Goal: Information Seeking & Learning: Understand process/instructions

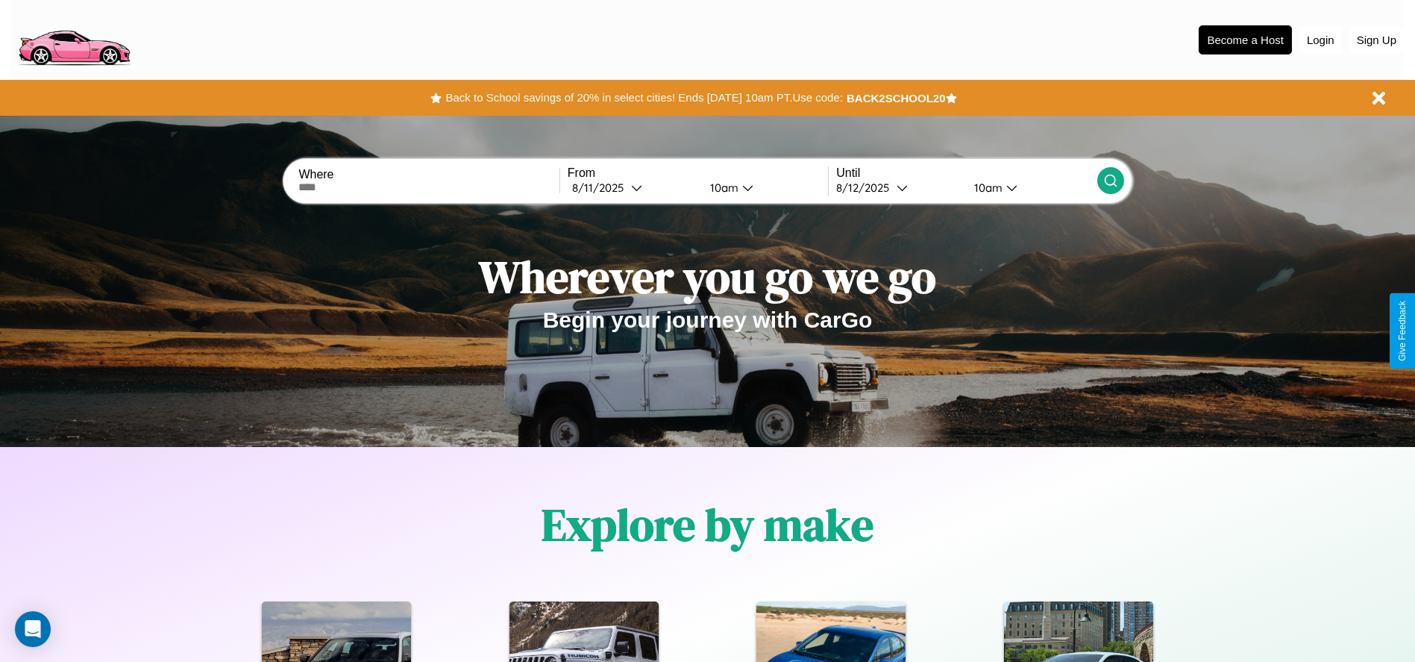
scroll to position [310, 0]
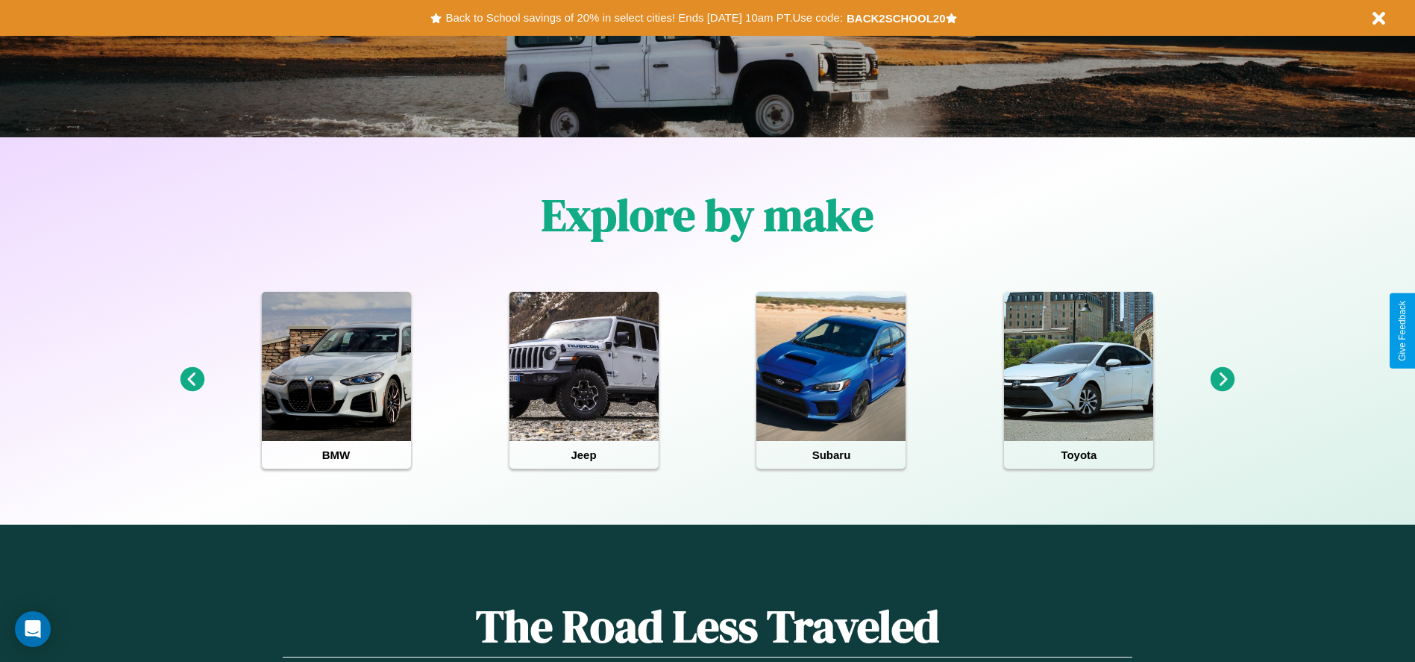
click at [1222, 380] on icon at bounding box center [1223, 379] width 25 height 25
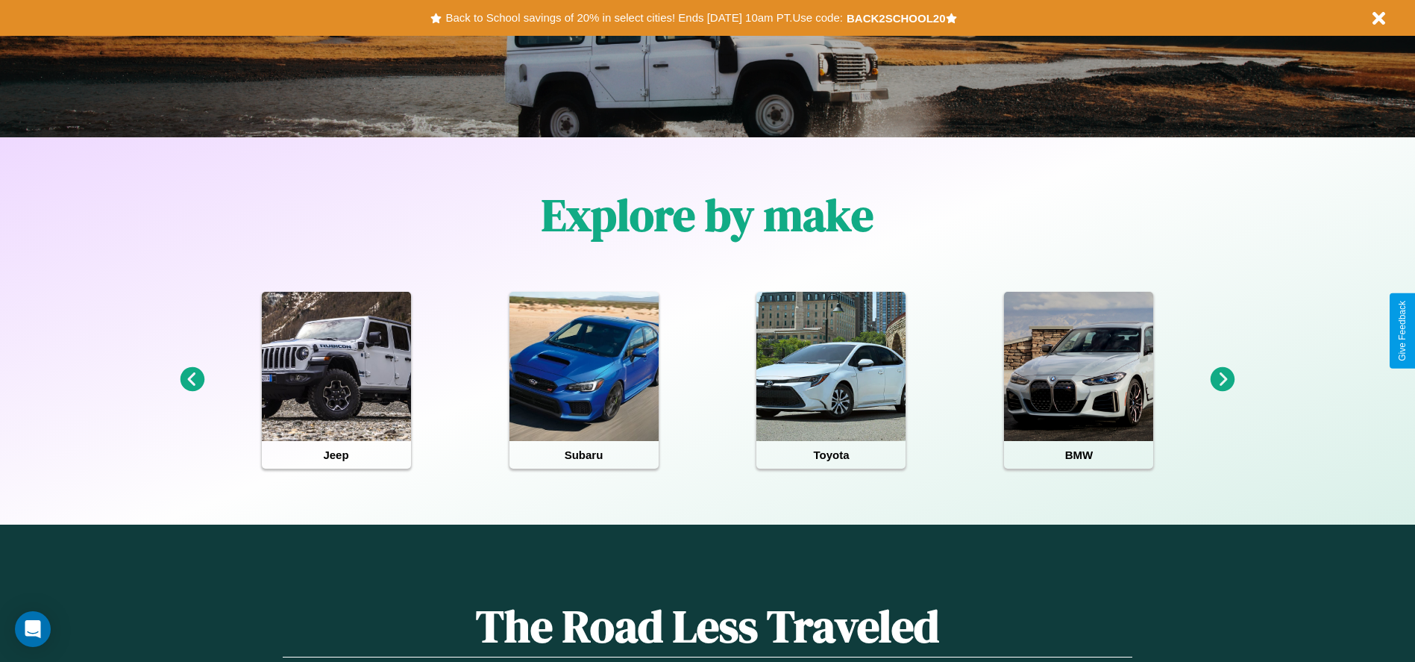
click at [1222, 380] on icon at bounding box center [1223, 379] width 25 height 25
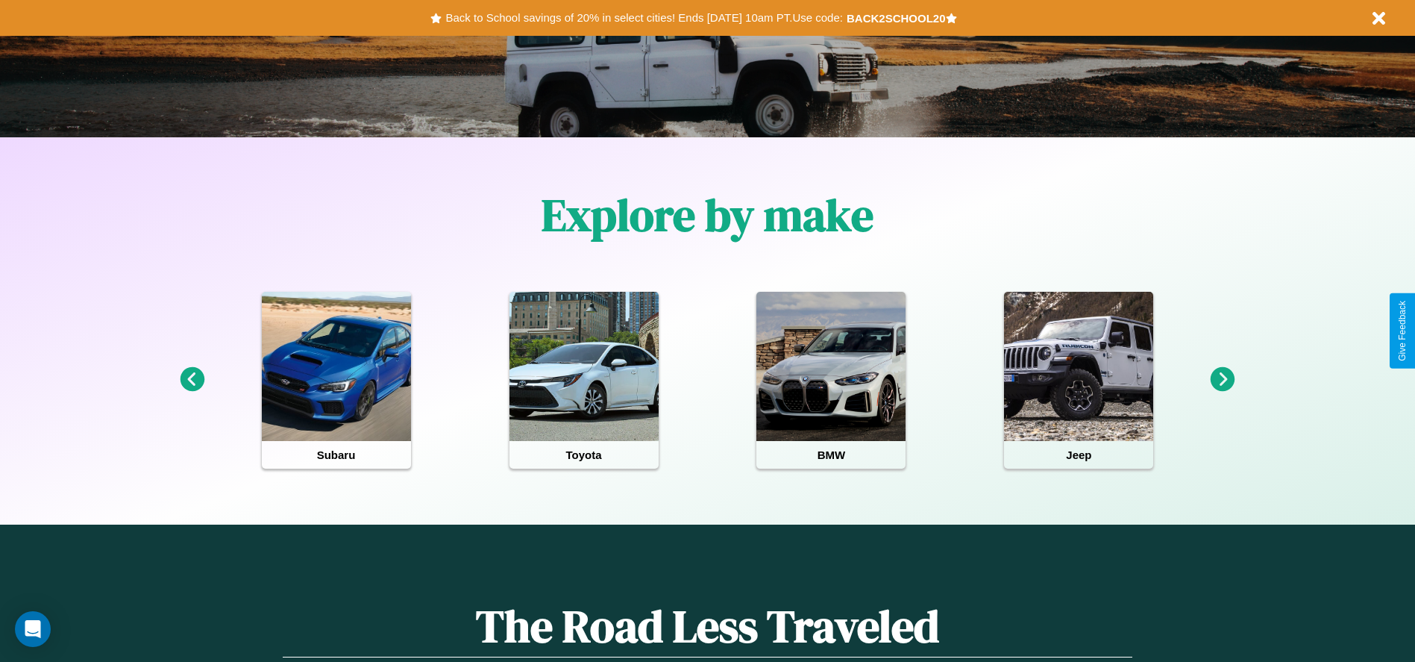
click at [1222, 380] on icon at bounding box center [1223, 379] width 25 height 25
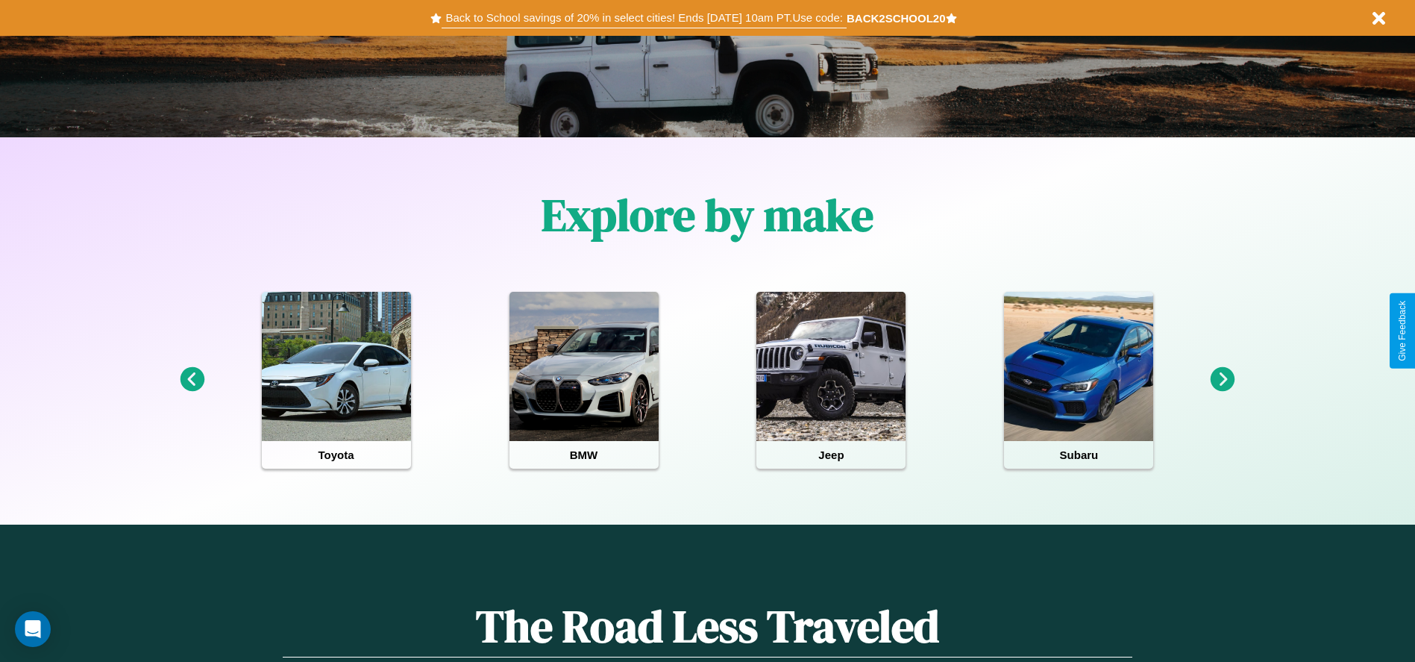
click at [644, 18] on button "Back to School savings of 20% in select cities! Ends [DATE] 10am PT. Use code:" at bounding box center [644, 17] width 404 height 21
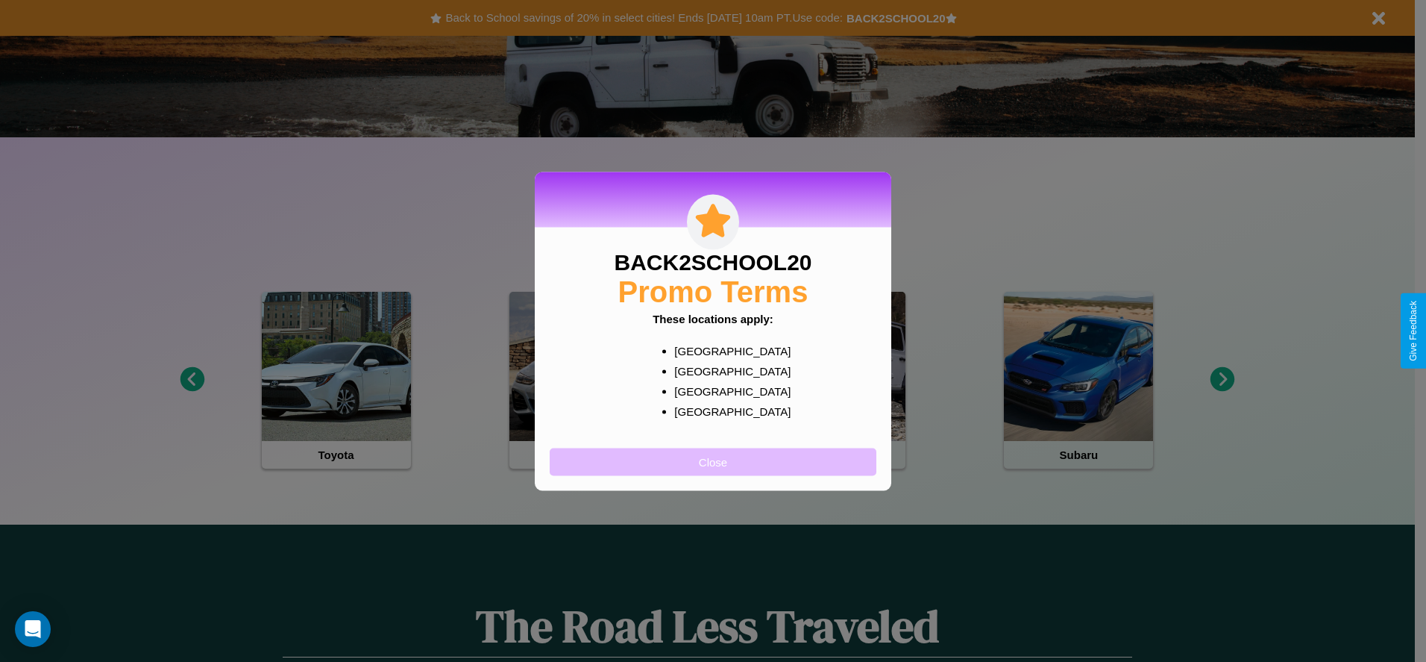
click at [713, 461] on button "Close" at bounding box center [713, 462] width 327 height 28
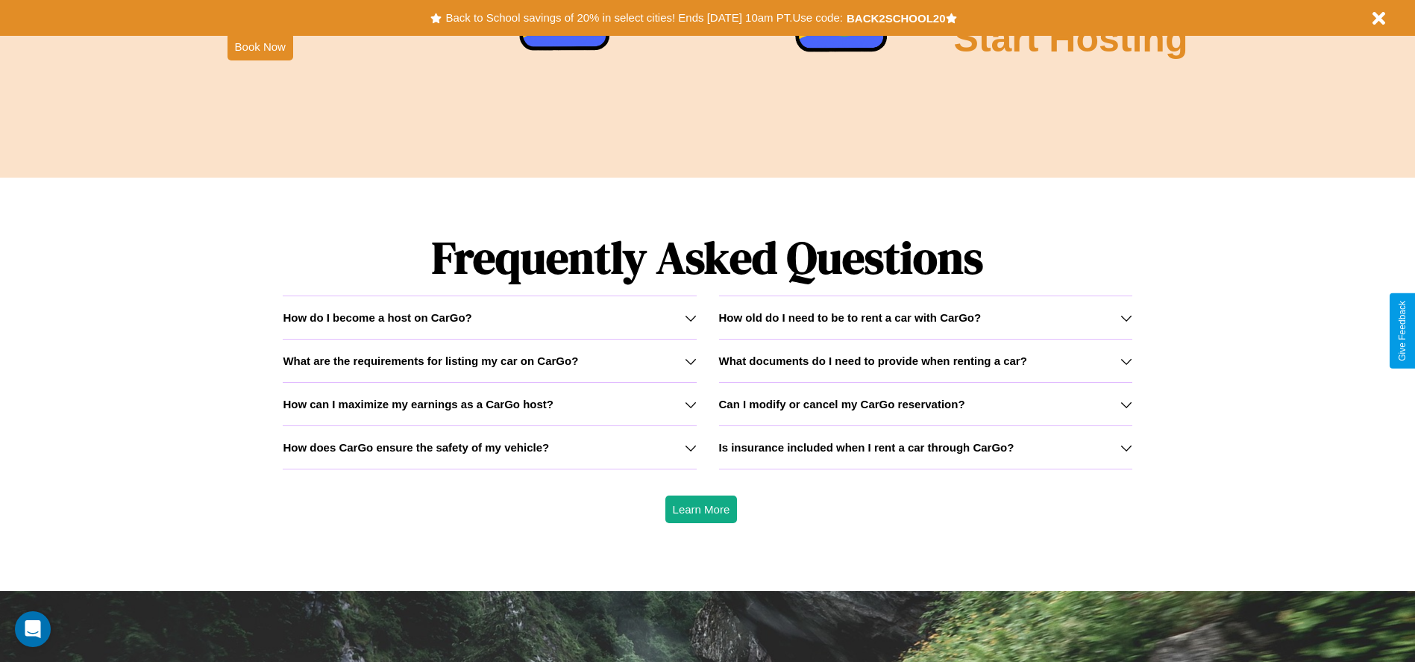
scroll to position [2140, 0]
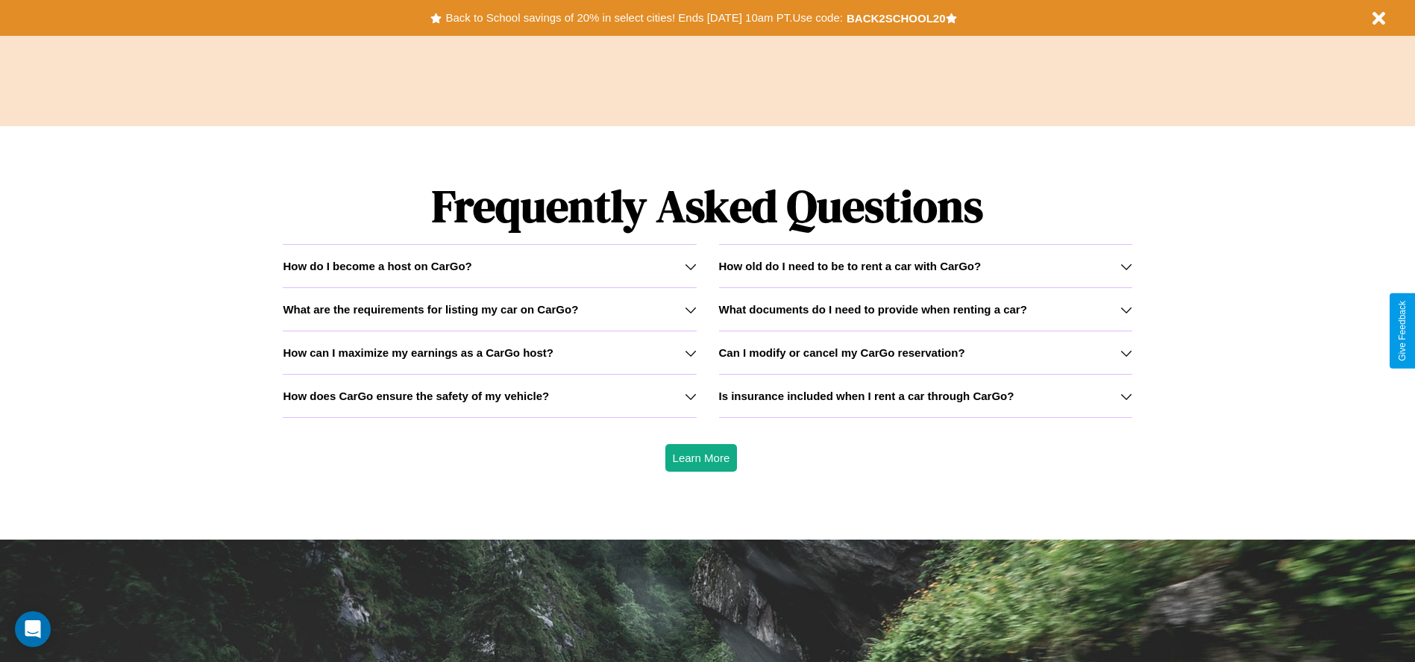
click at [489, 352] on h3 "How can I maximize my earnings as a CarGo host?" at bounding box center [418, 352] width 271 height 13
click at [925, 395] on h3 "Is insurance included when I rent a car through CarGo?" at bounding box center [866, 395] width 295 height 13
click at [1125, 395] on icon at bounding box center [1126, 396] width 12 height 12
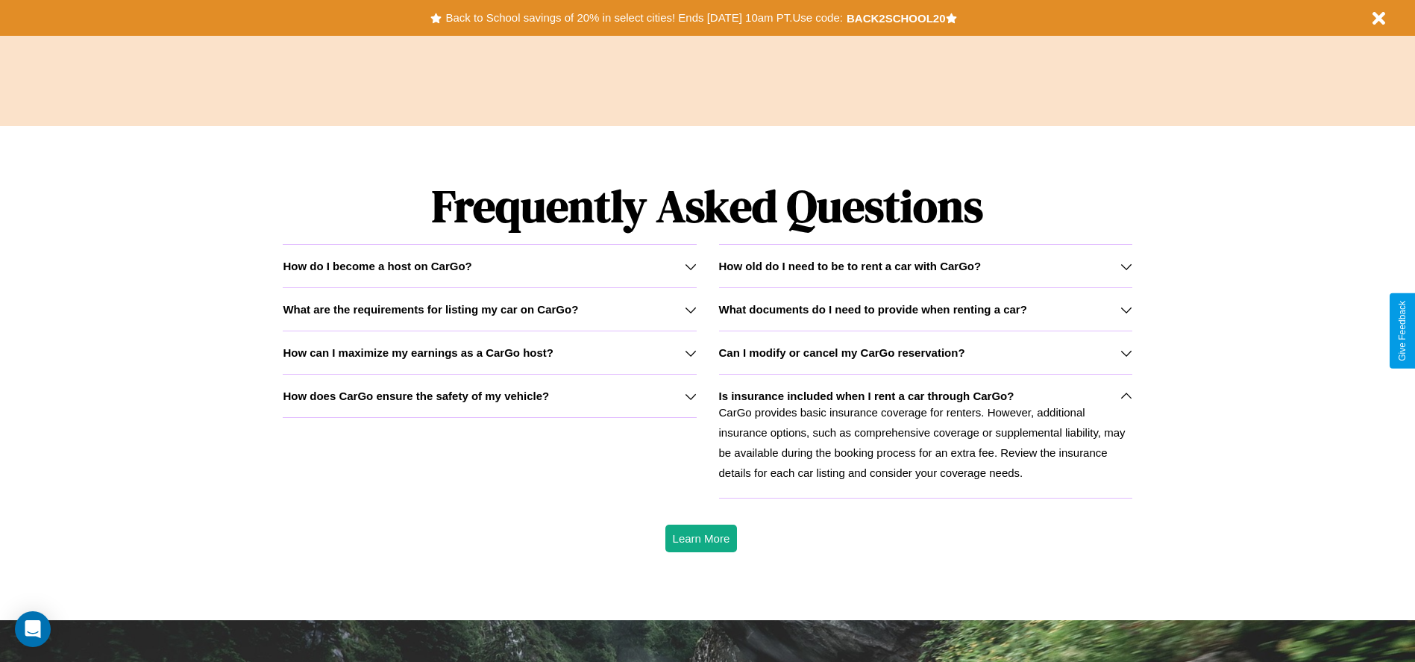
click at [489, 266] on div "How do I become a host on CarGo?" at bounding box center [489, 266] width 413 height 13
click at [925, 266] on h3 "How old do I need to be to rent a car with CarGo?" at bounding box center [850, 266] width 263 height 13
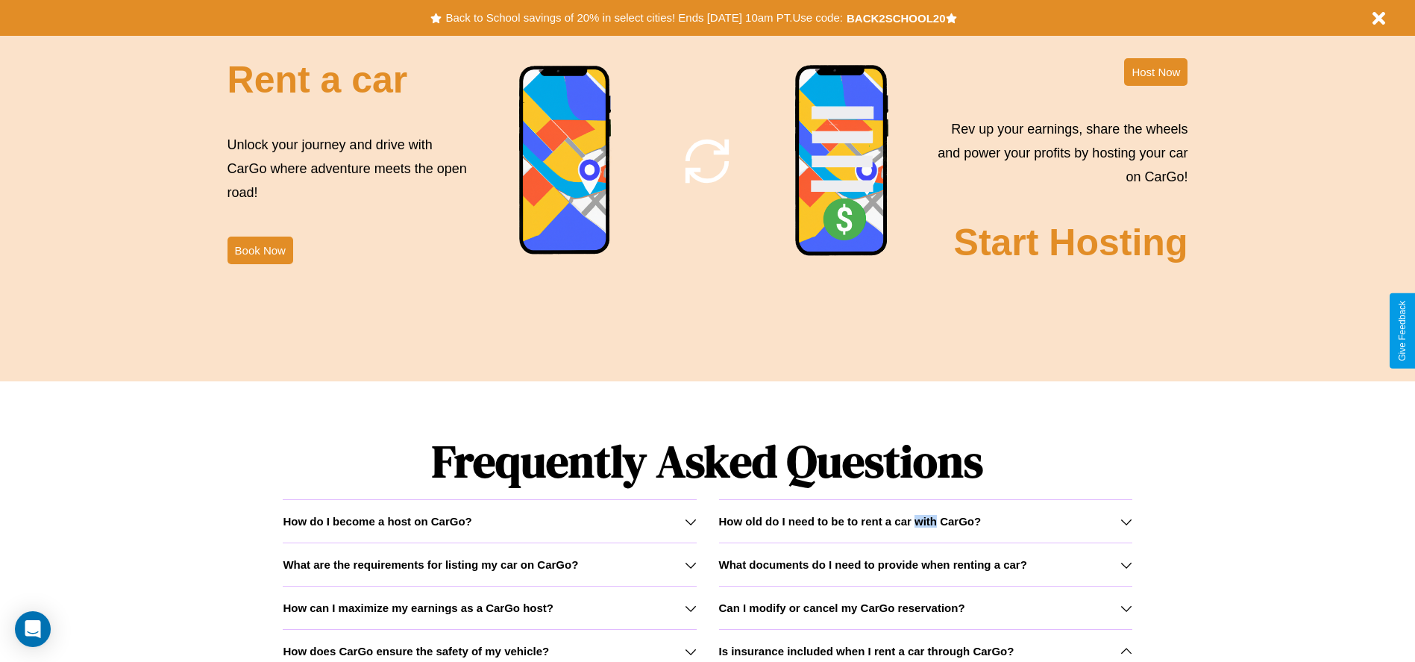
scroll to position [1804, 0]
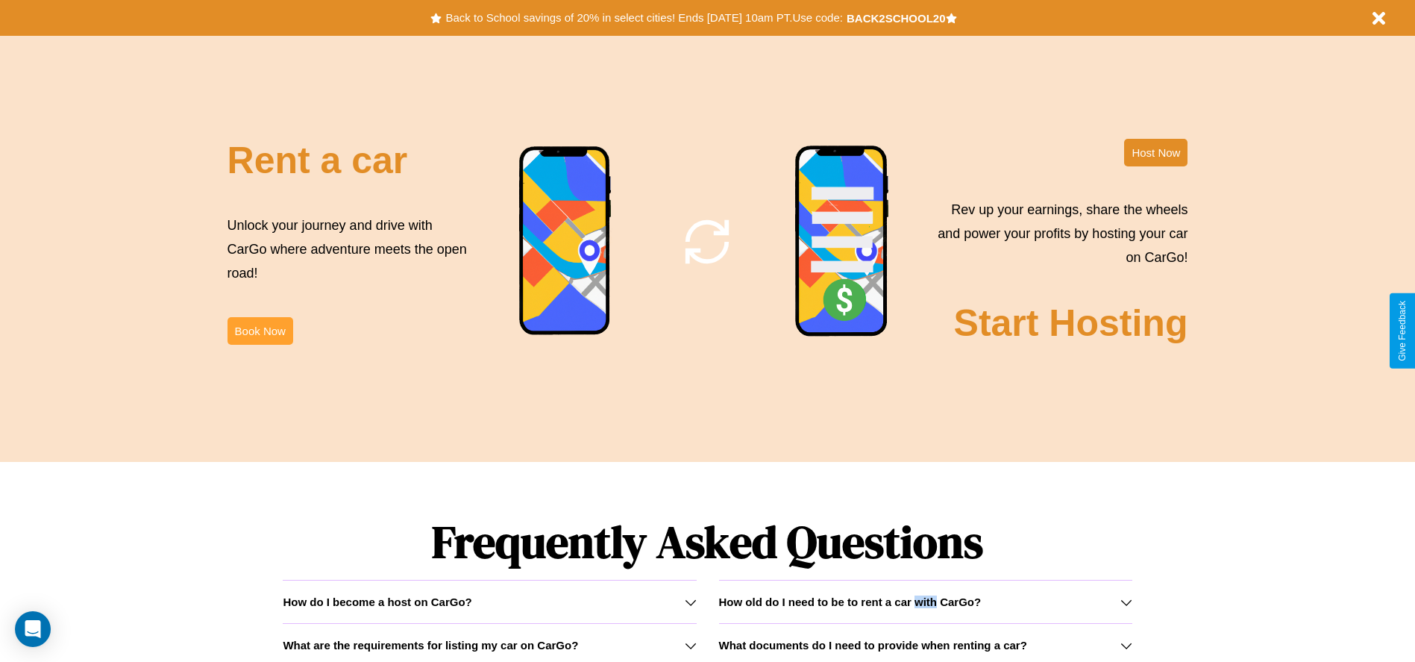
click at [260, 330] on button "Book Now" at bounding box center [260, 331] width 66 height 28
